Goal: Transaction & Acquisition: Purchase product/service

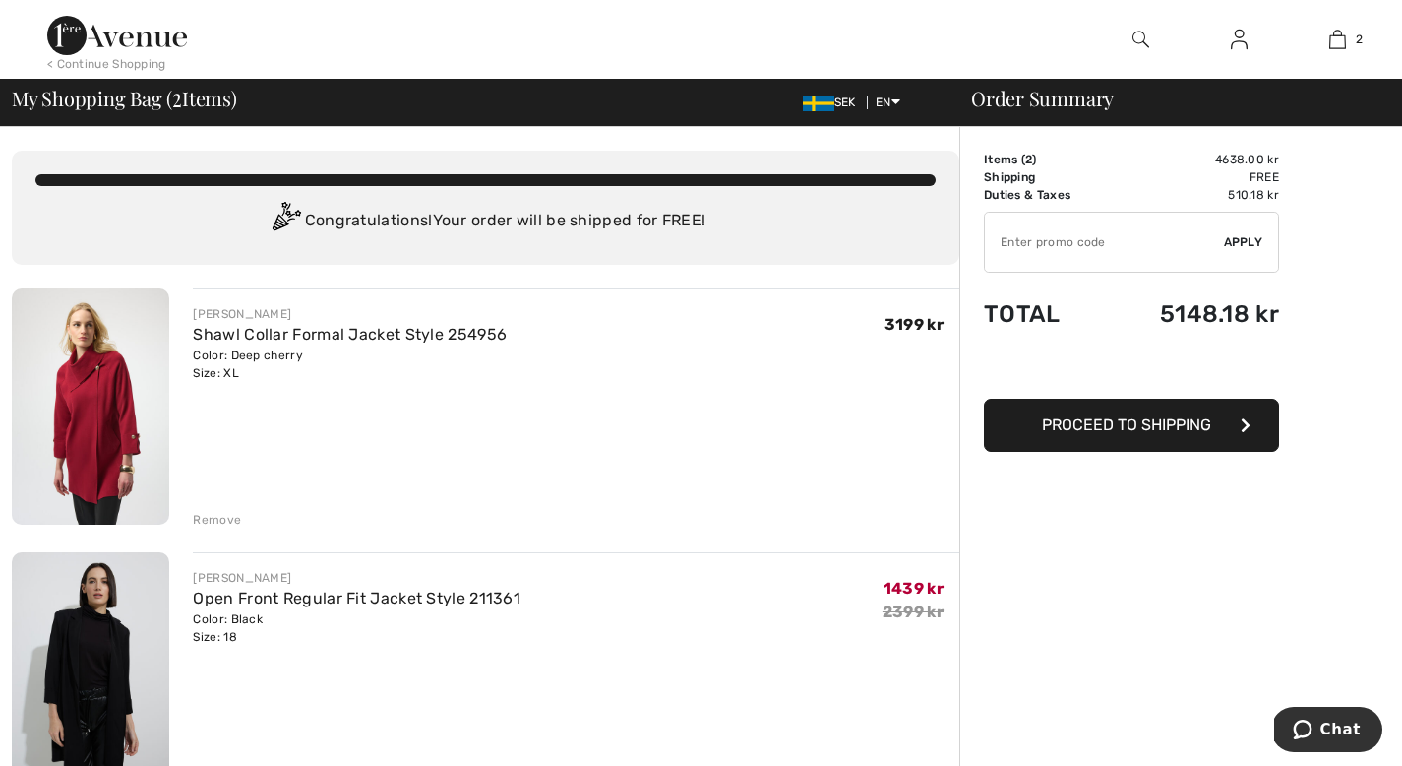
click at [1137, 255] on input "TEXT" at bounding box center [1104, 242] width 239 height 59
type input "NEW10"
click at [1183, 435] on button "Proceed to Shipping" at bounding box center [1131, 425] width 295 height 53
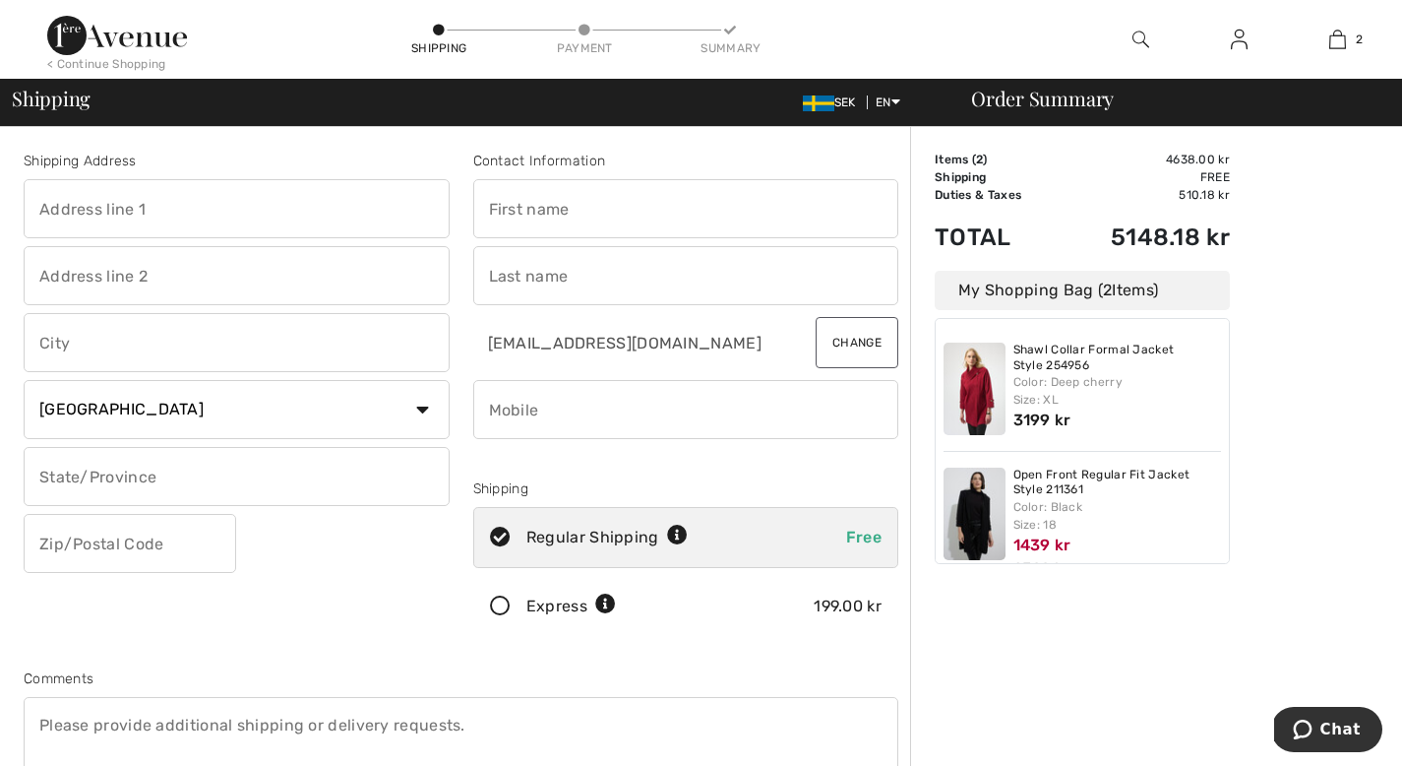
click at [282, 216] on input "text" at bounding box center [237, 208] width 426 height 59
type input "Kopparbergsv. 22a"
type input "Västerås"
type input "722 13"
type input "[PERSON_NAME] Maj [PERSON_NAME]"
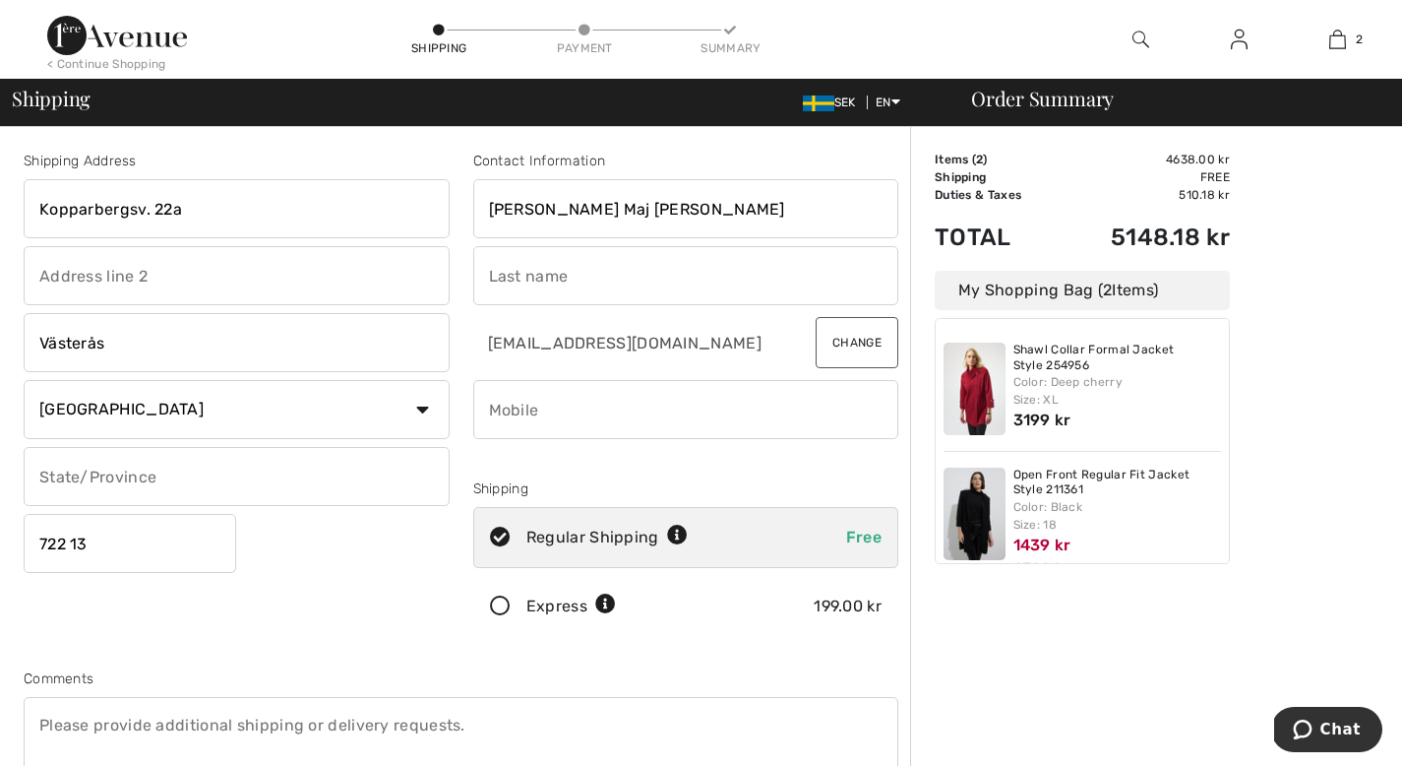
type input "[PERSON_NAME]"
type input "0702390810"
type input "72213"
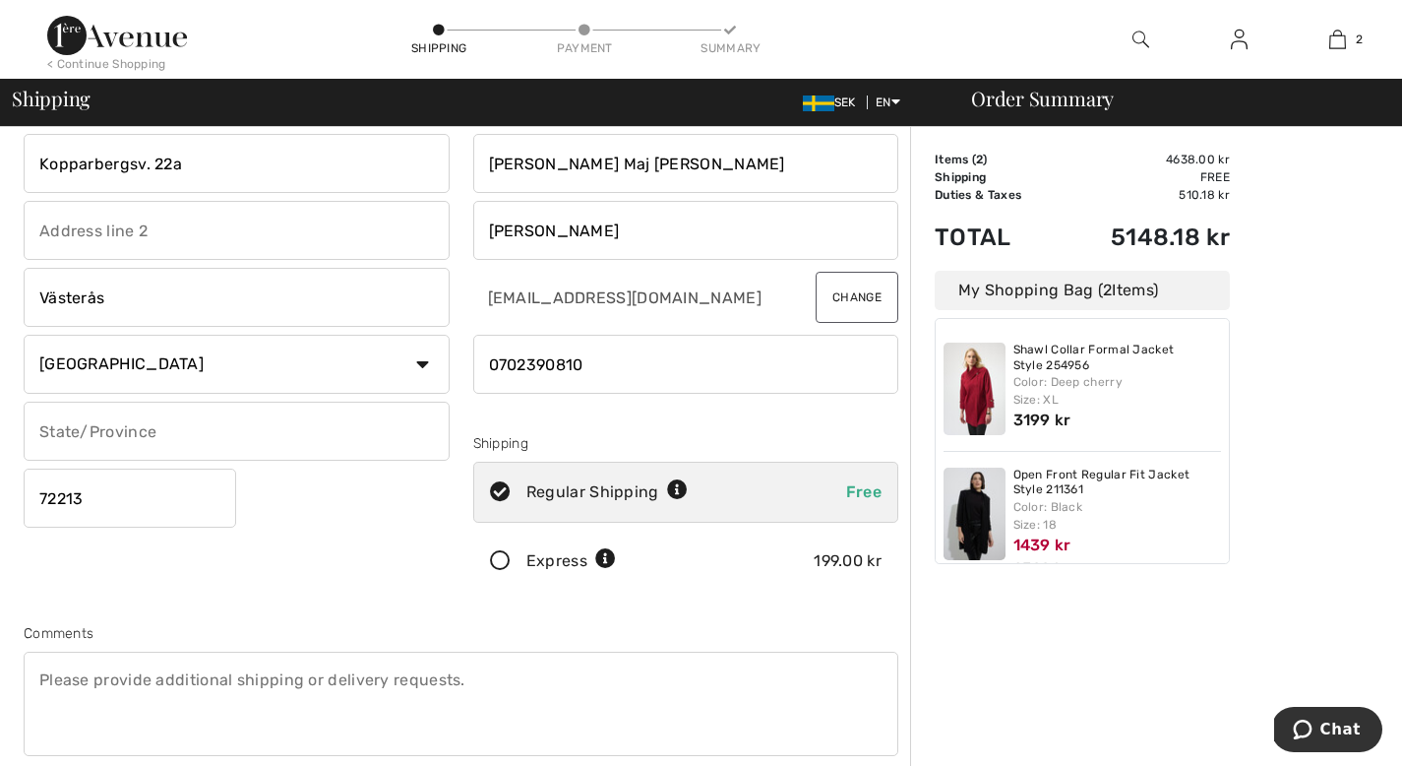
scroll to position [49, 0]
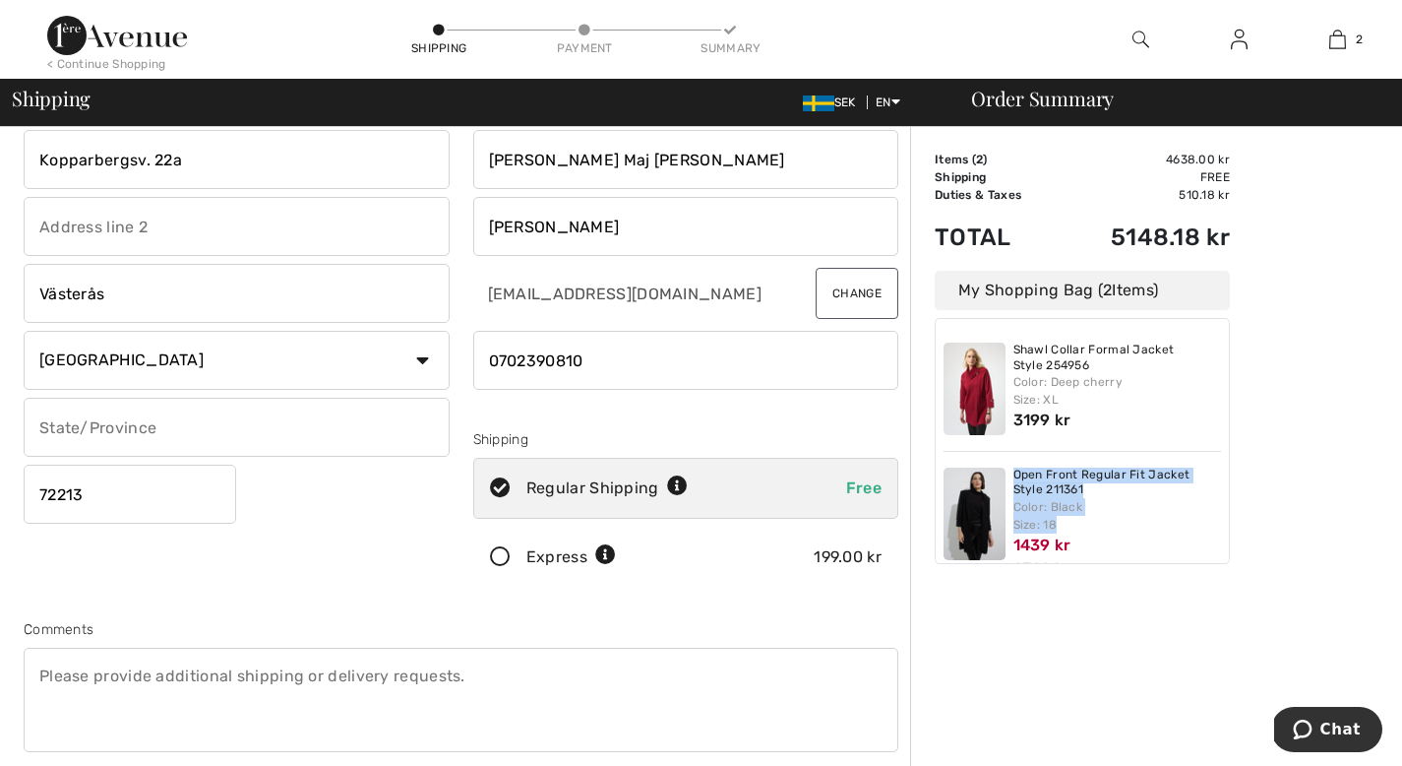
drag, startPoint x: 1217, startPoint y: 463, endPoint x: 1227, endPoint y: 524, distance: 61.8
click at [1227, 524] on div "Shawl Collar Formal Jacket Style 254956 Color: Deep cherry Size: XL 3199 kr Ope…" at bounding box center [1082, 441] width 295 height 246
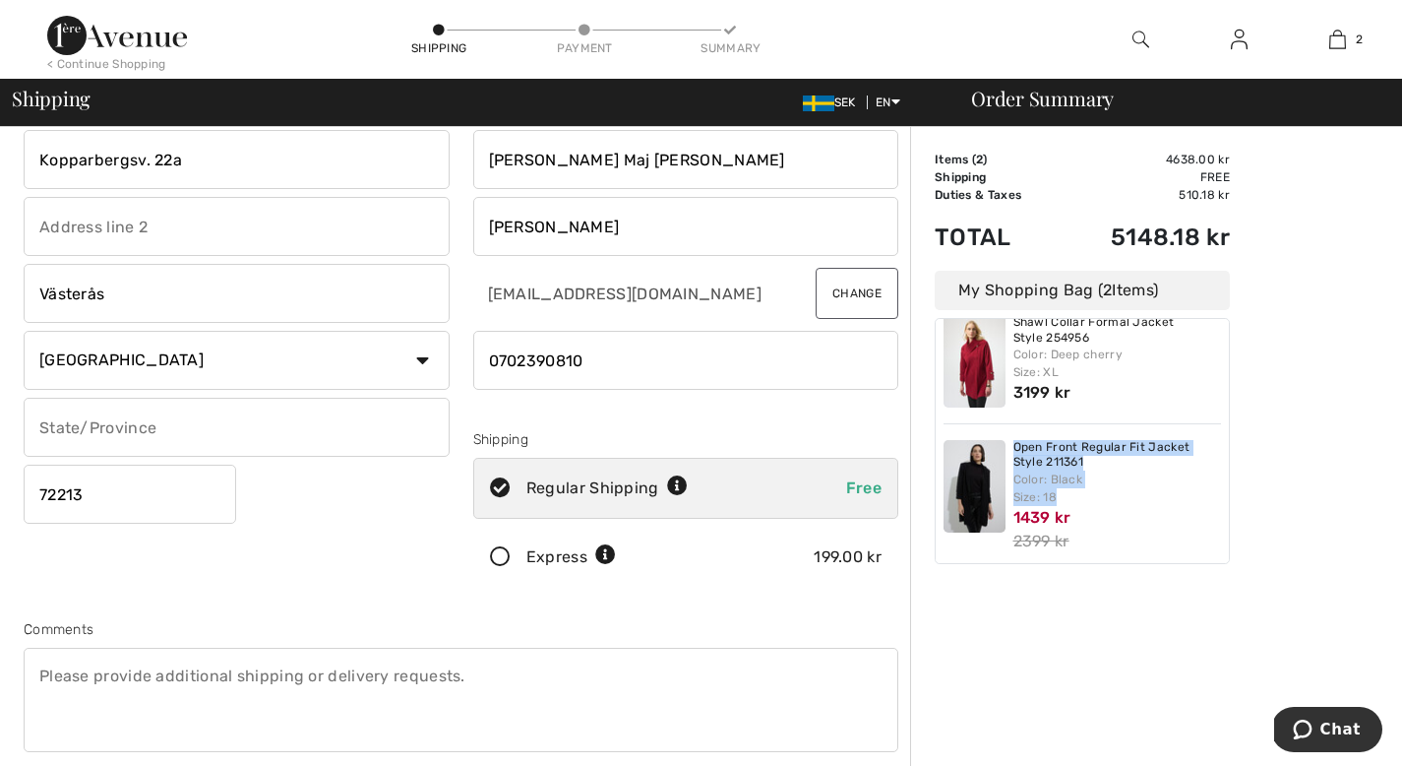
scroll to position [39, 0]
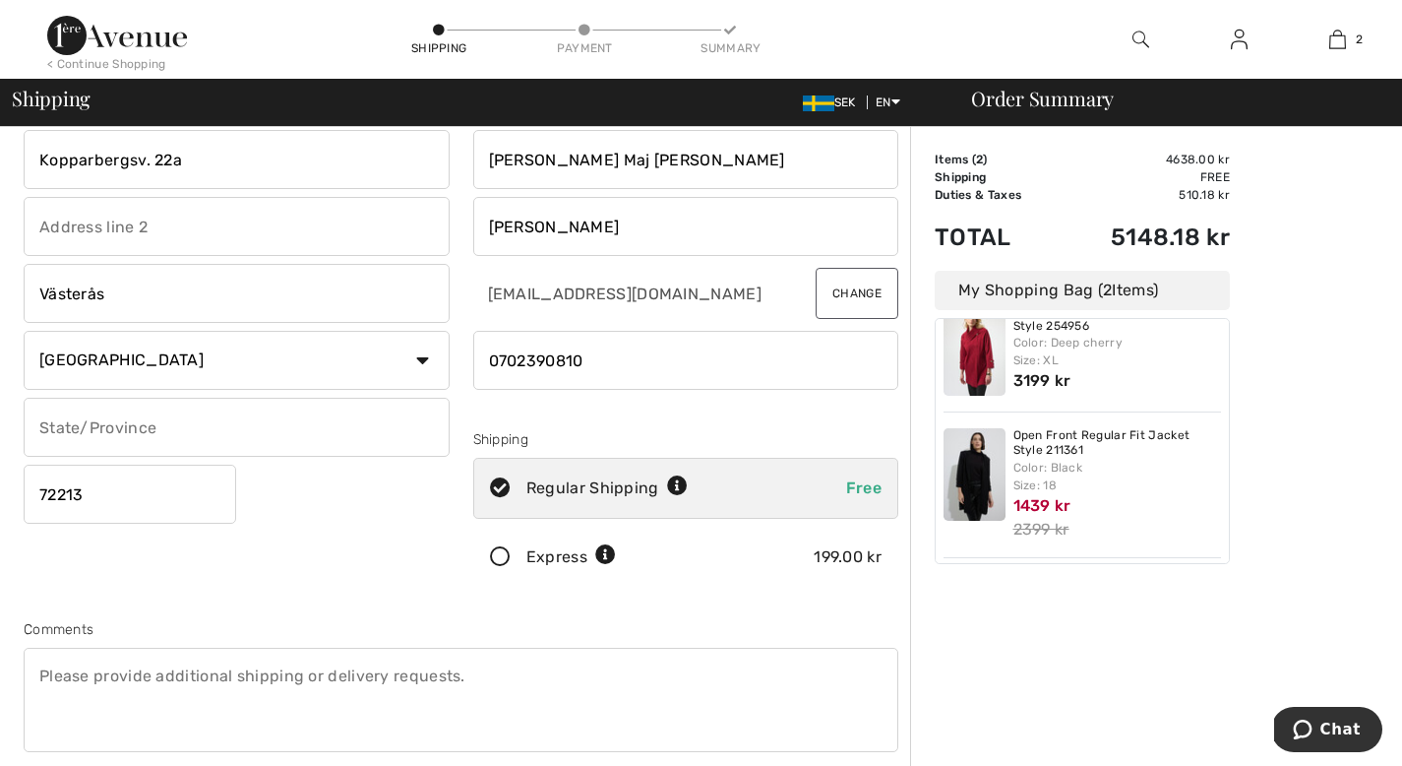
click at [1313, 505] on div "Order Summary Details Items ( 2 ) 4638.00 kr Promo code 0.00 kr Shipping Free T…" at bounding box center [1156, 655] width 492 height 1155
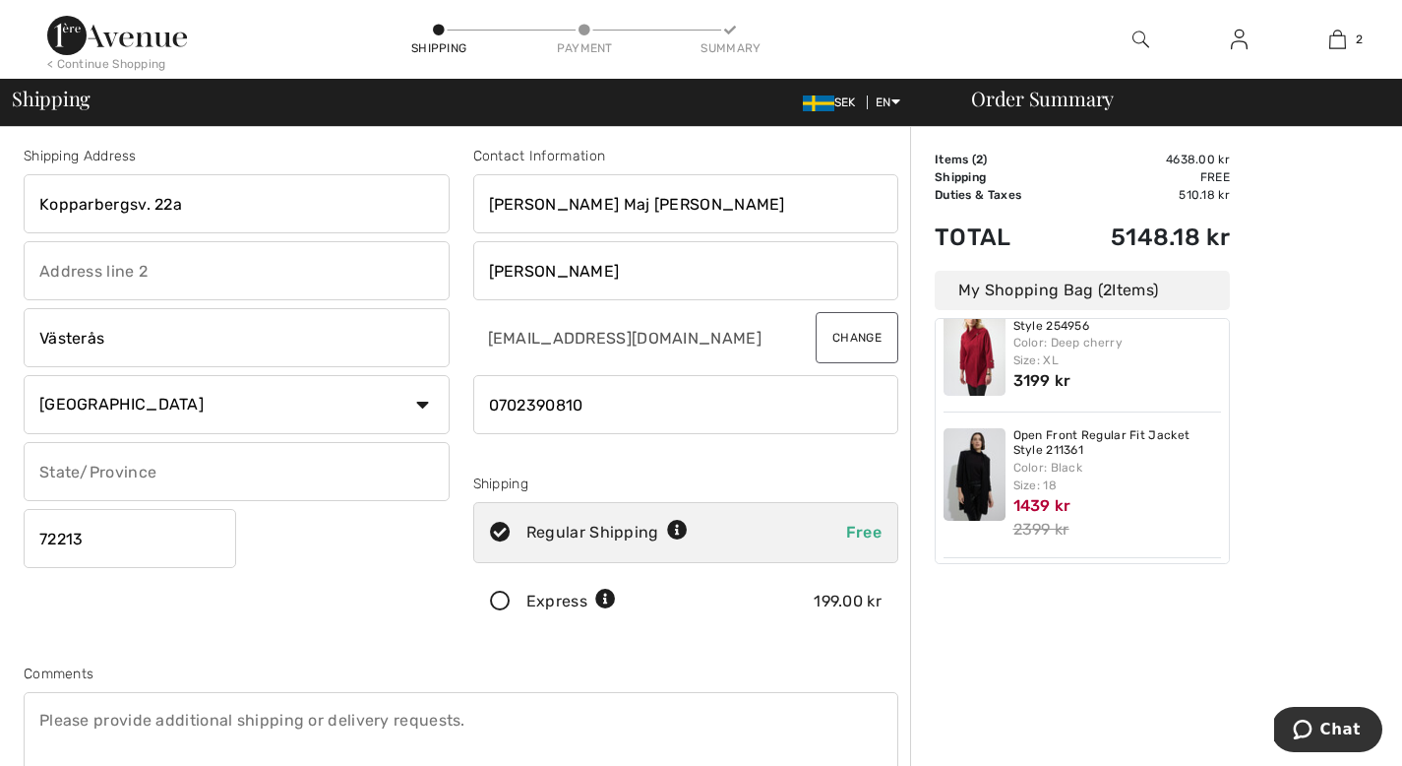
scroll to position [0, 0]
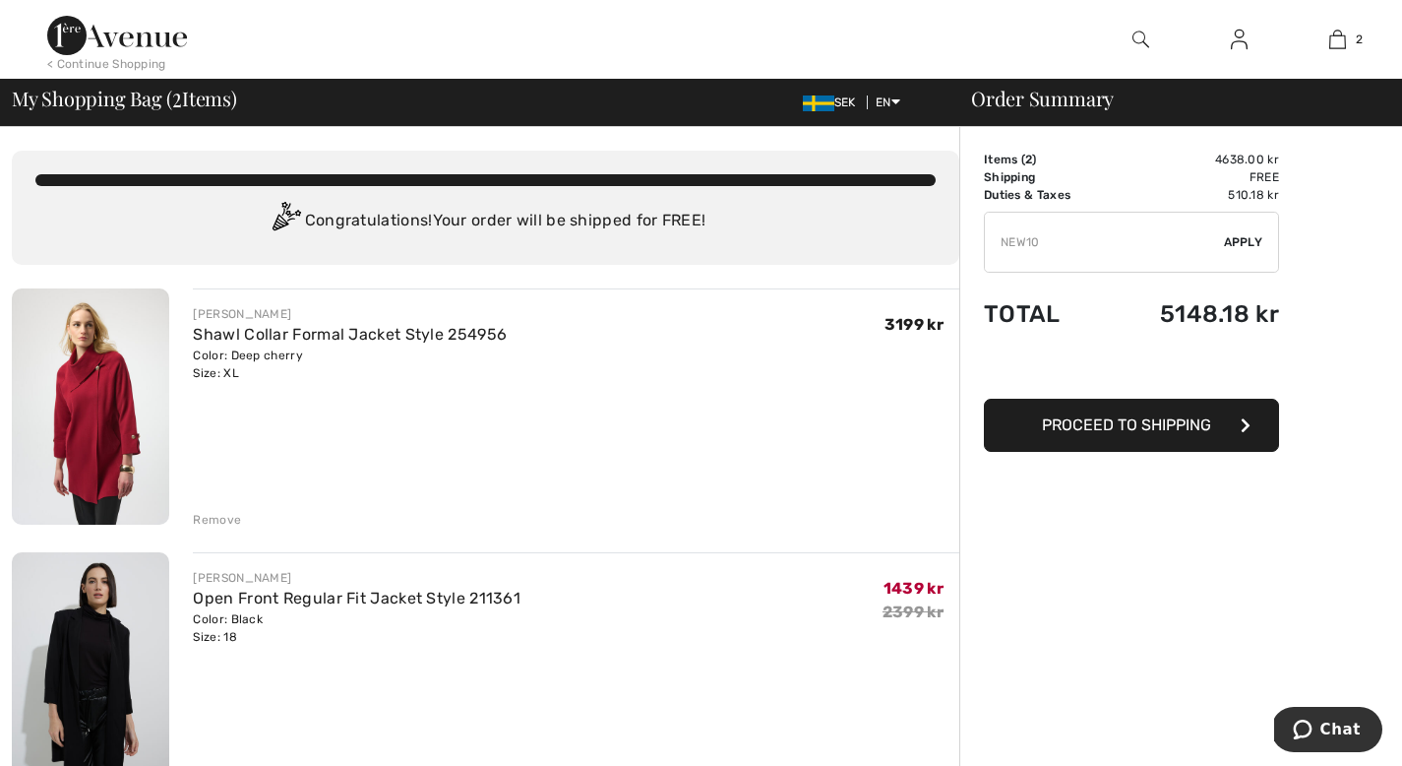
click at [1236, 241] on span "Apply" at bounding box center [1243, 242] width 39 height 18
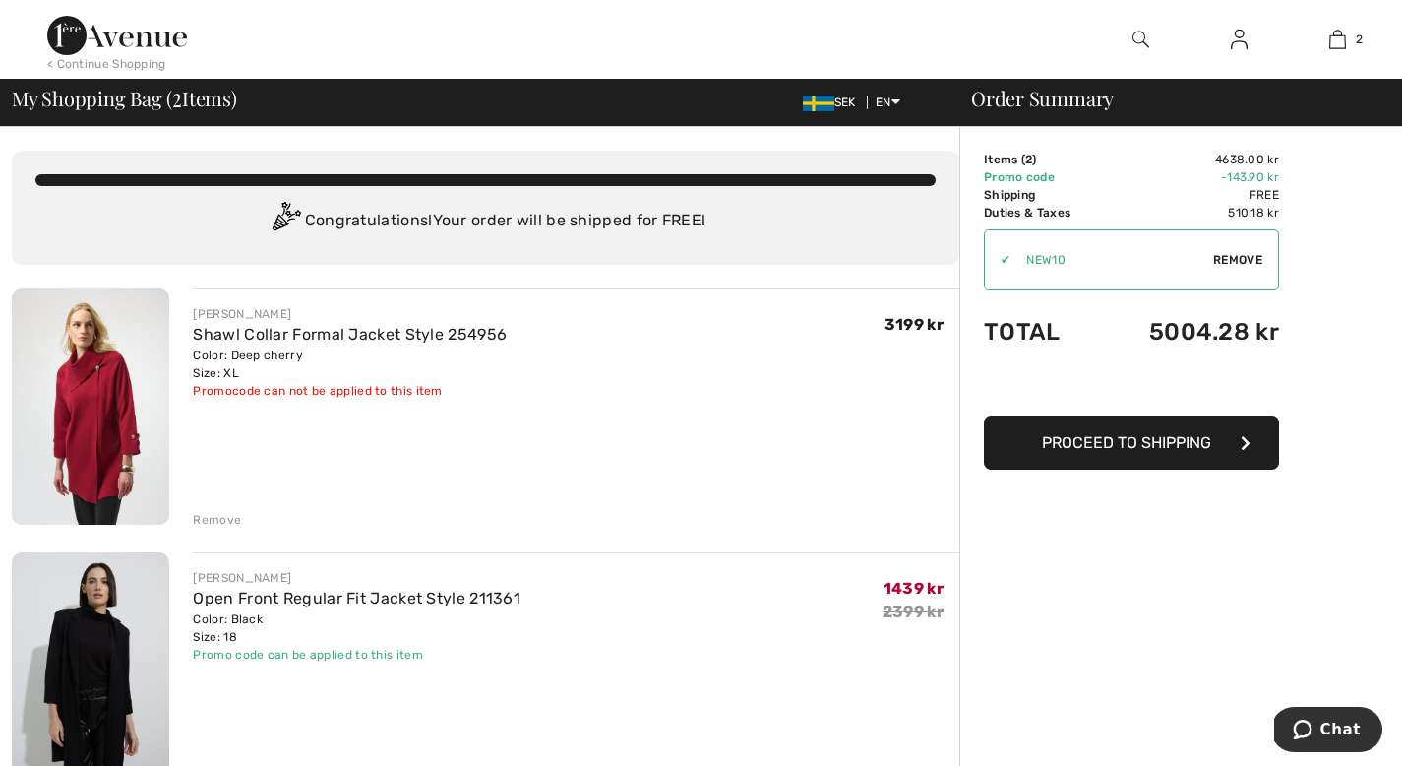
click at [1211, 452] on button "Proceed to Shipping" at bounding box center [1131, 442] width 295 height 53
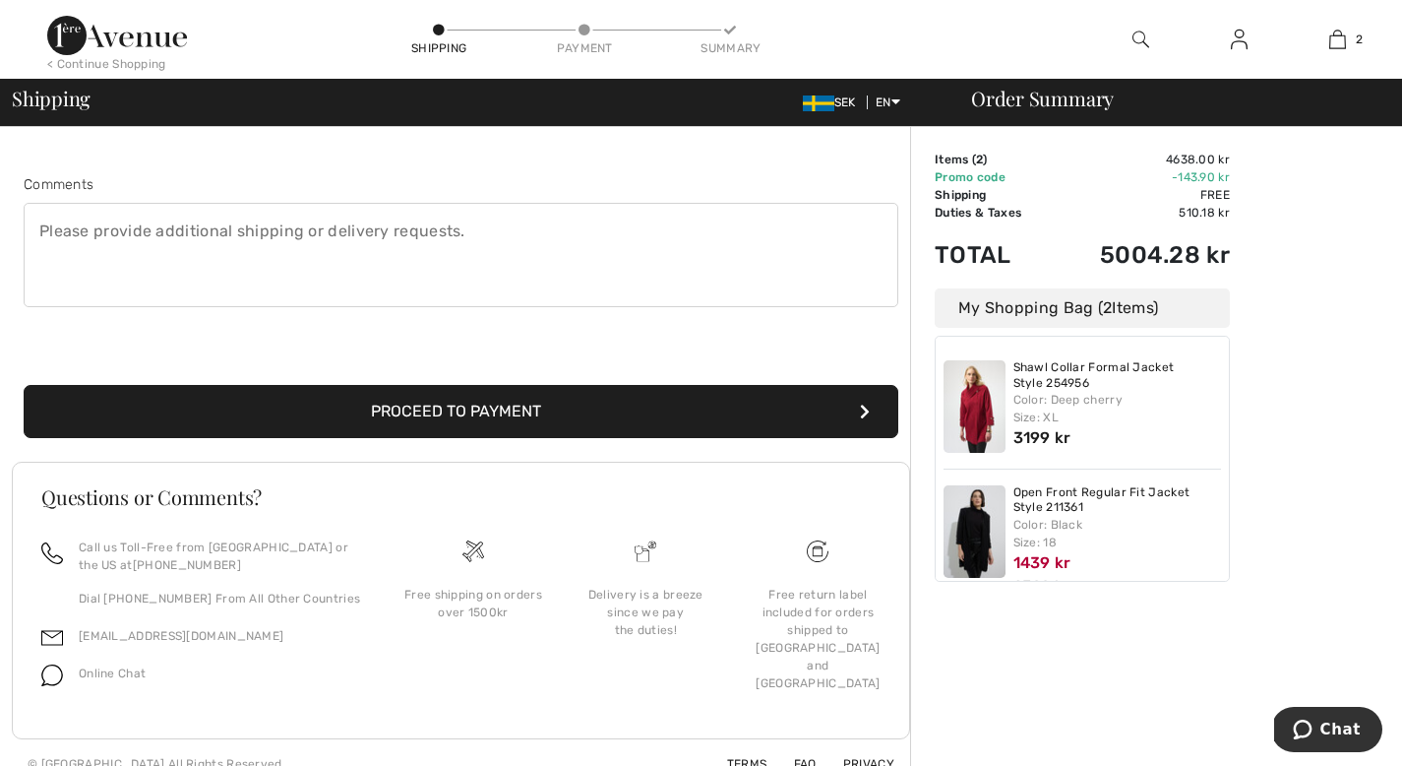
scroll to position [496, 0]
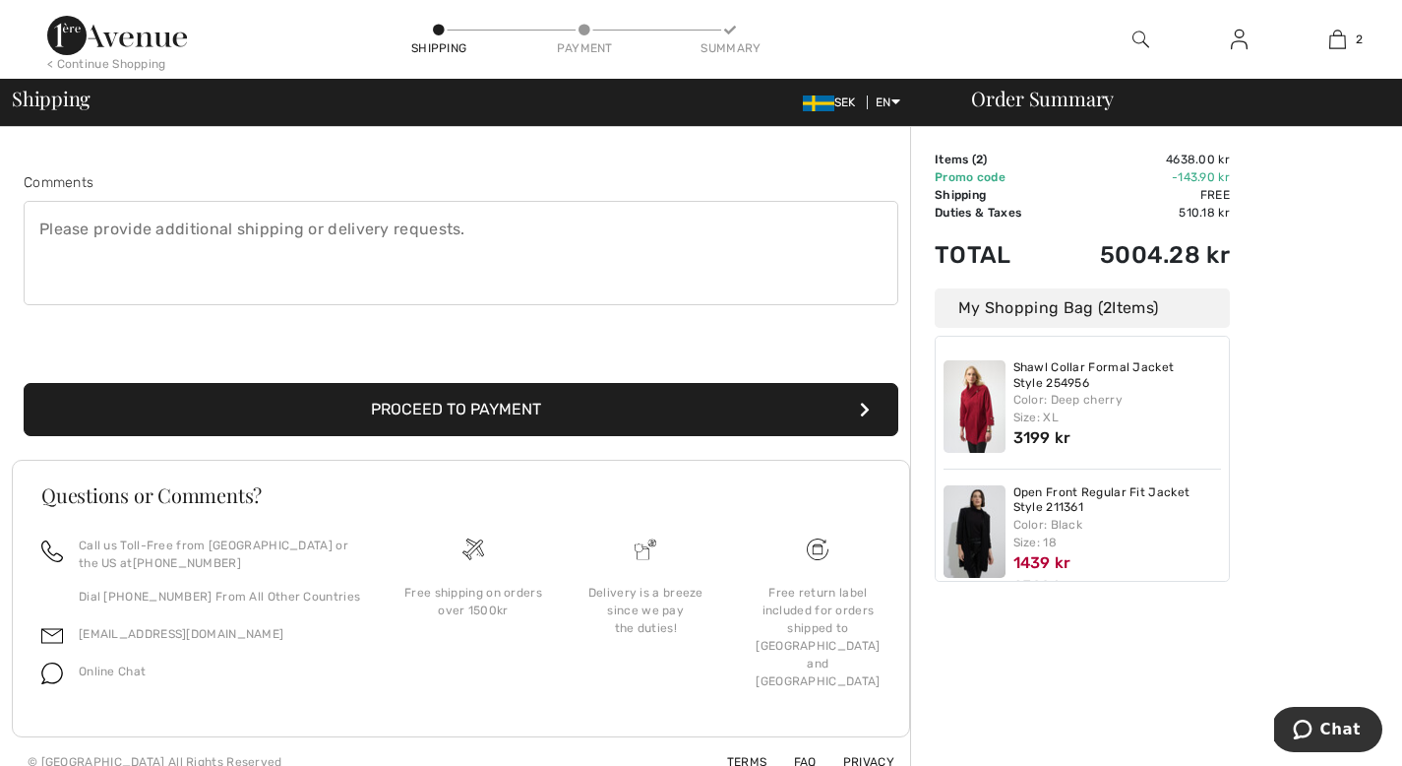
click at [757, 414] on button "Proceed to Payment" at bounding box center [461, 409] width 875 height 53
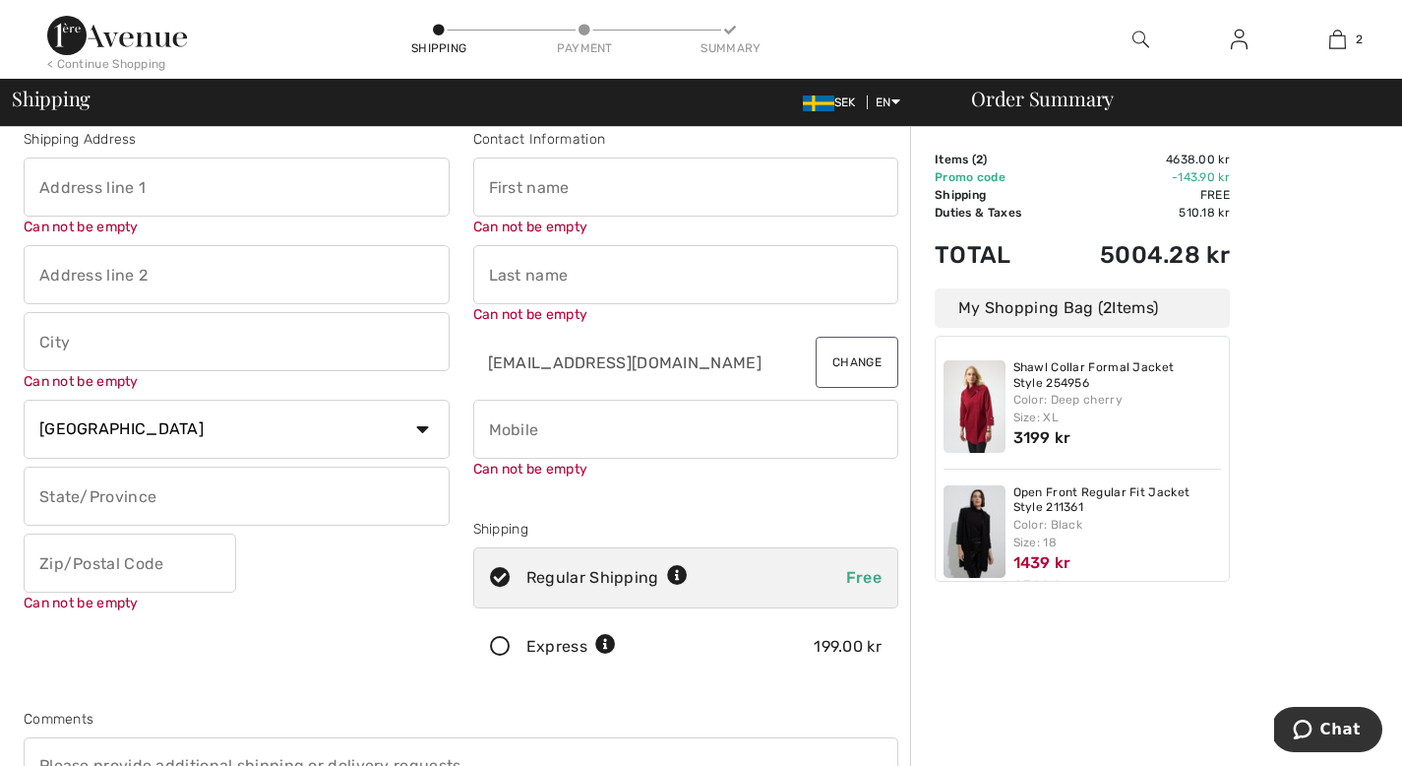
scroll to position [0, 0]
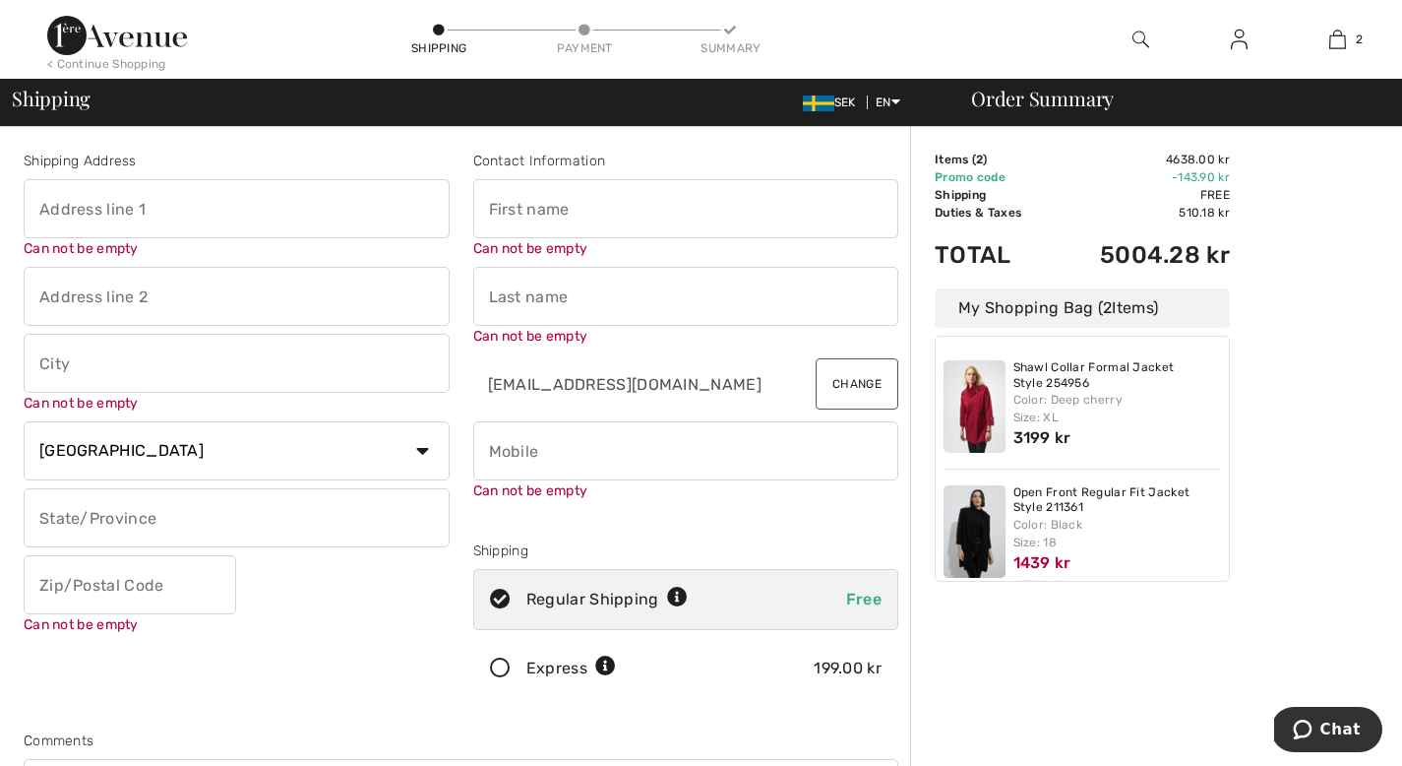
click at [199, 210] on input "text" at bounding box center [237, 208] width 426 height 59
type input "Kopparbergsv. 22a"
type input "Västerås"
type input "722 13"
type input "Kerstin Maj Margareta"
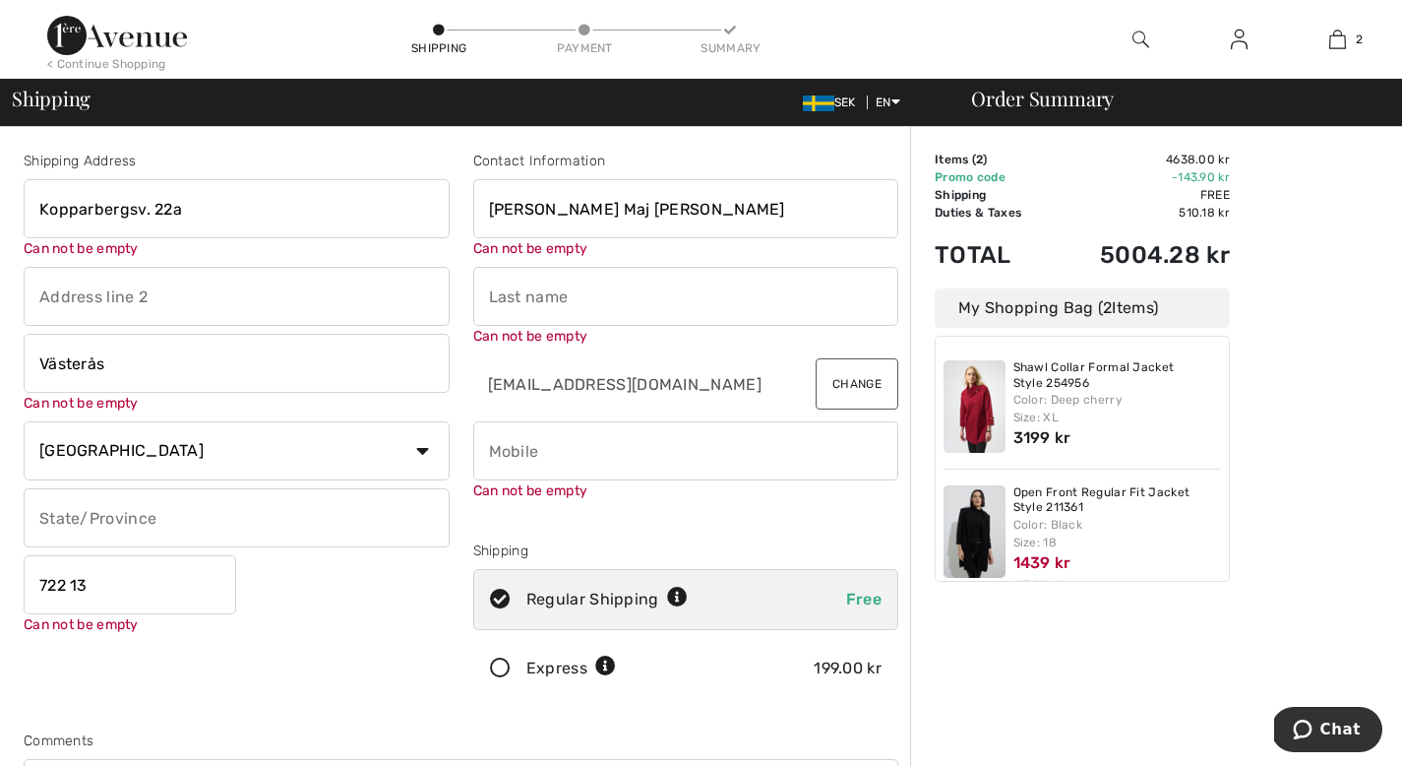
type input "[PERSON_NAME]"
type input "0702390810"
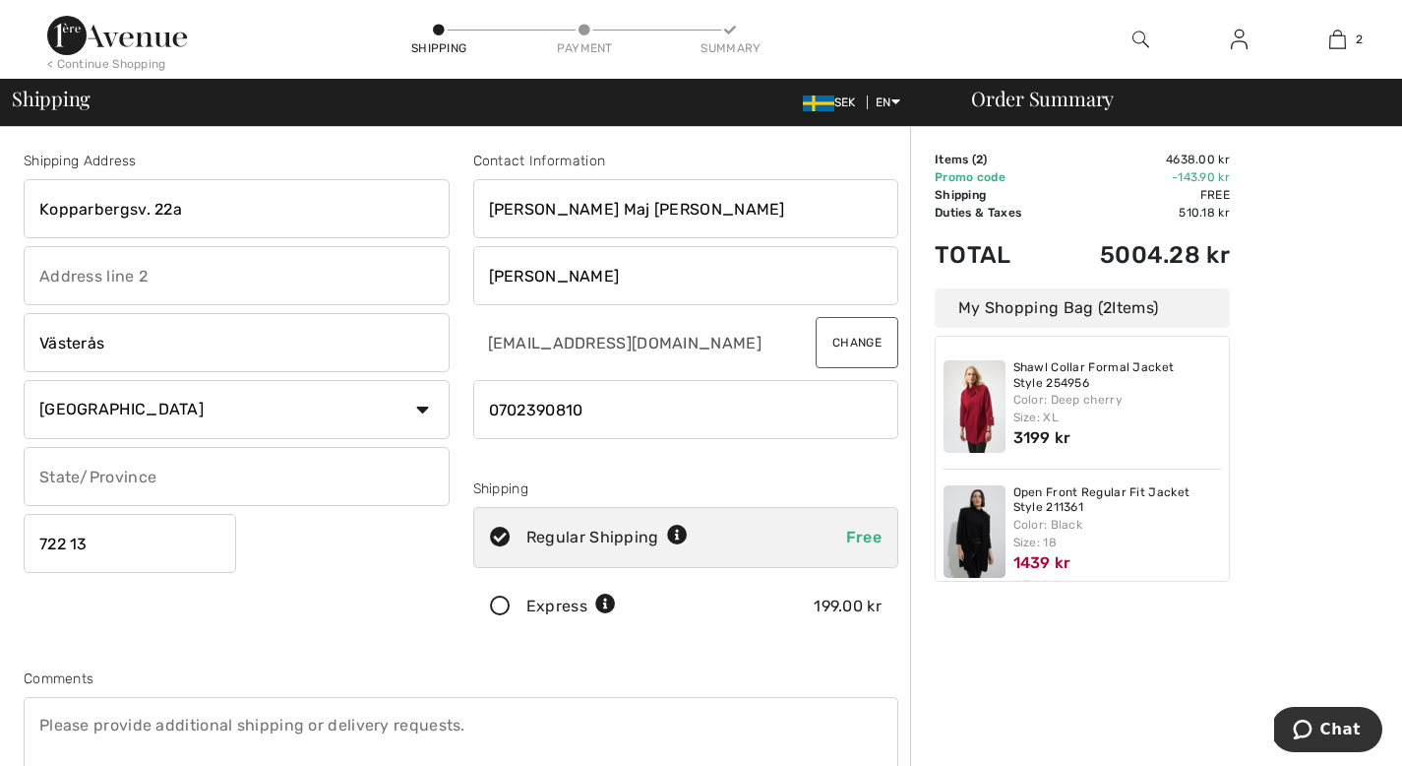
type input "72213"
click at [662, 210] on input "Kerstin Maj Margareta" at bounding box center [686, 208] width 426 height 59
type input "[PERSON_NAME]"
click at [382, 642] on div "Shipping Address Kopparbergsv. 22a Västerås Country Canada United States Afghan…" at bounding box center [237, 398] width 450 height 494
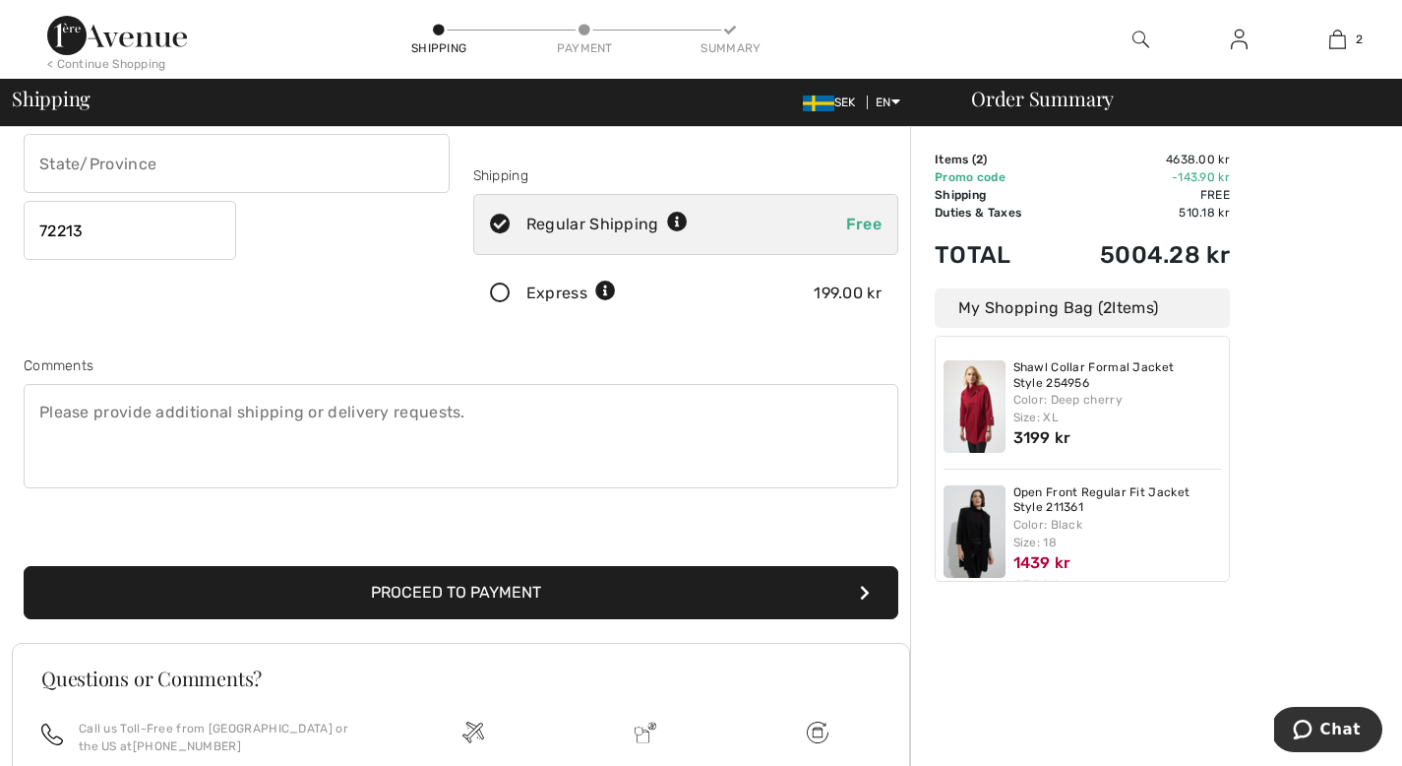
scroll to position [314, 0]
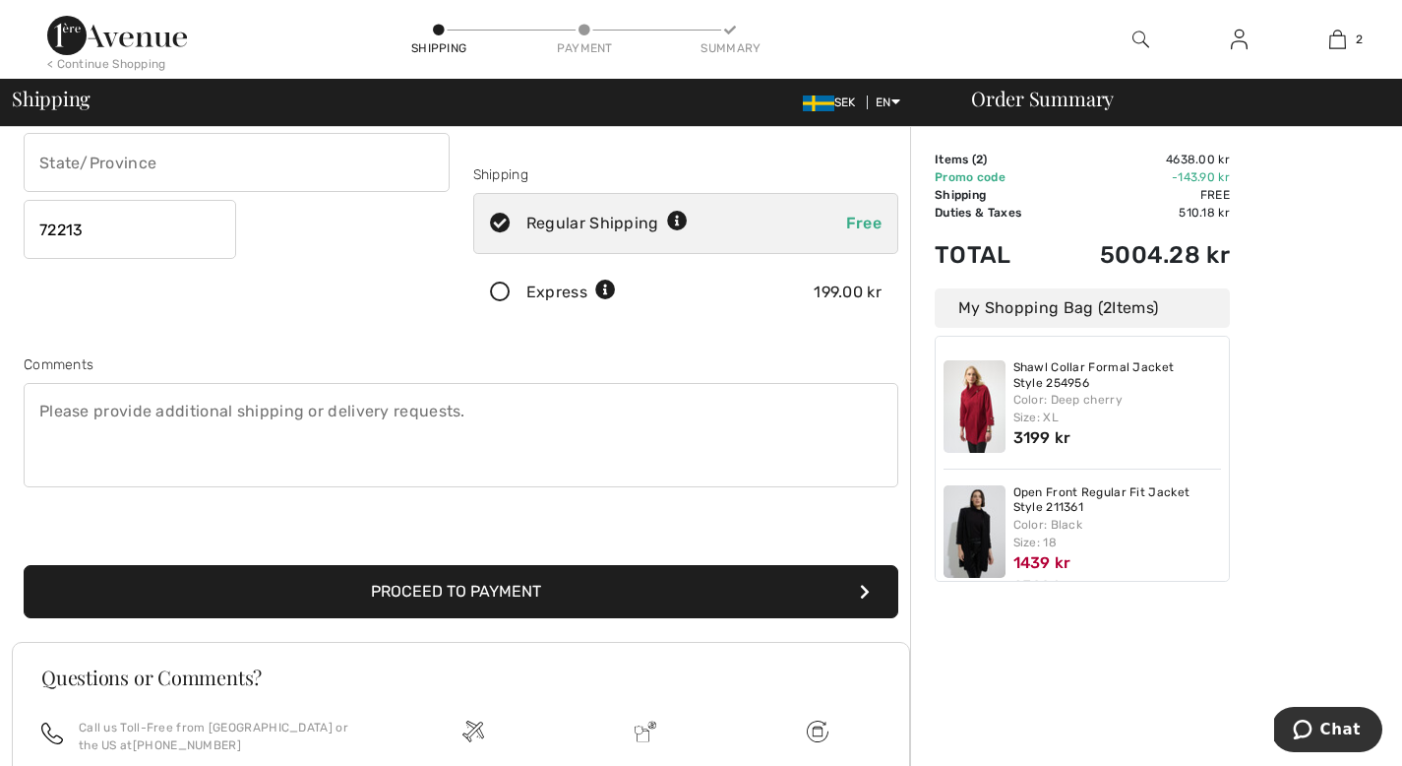
click at [679, 597] on button "Proceed to Payment" at bounding box center [461, 591] width 875 height 53
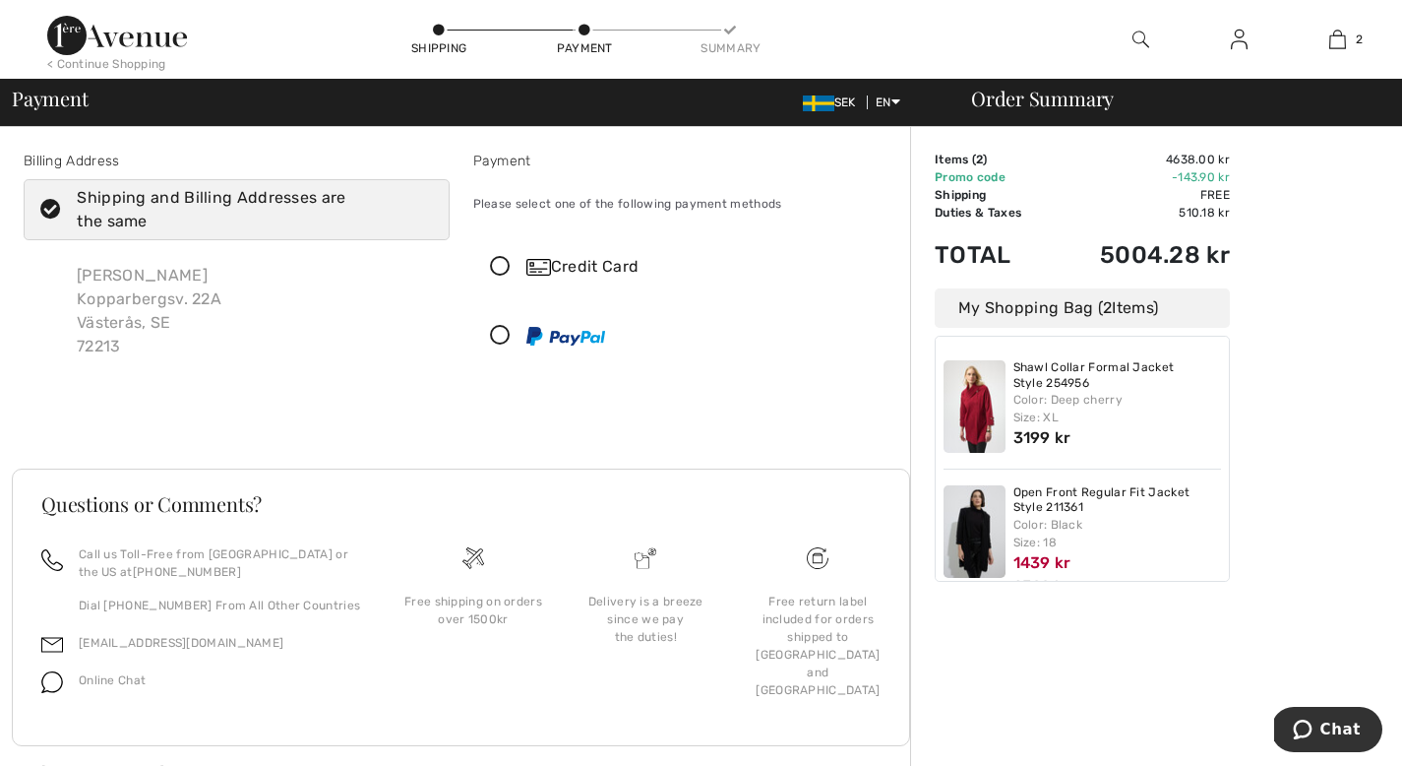
click at [496, 258] on icon at bounding box center [500, 267] width 52 height 21
